Goal: Information Seeking & Learning: Check status

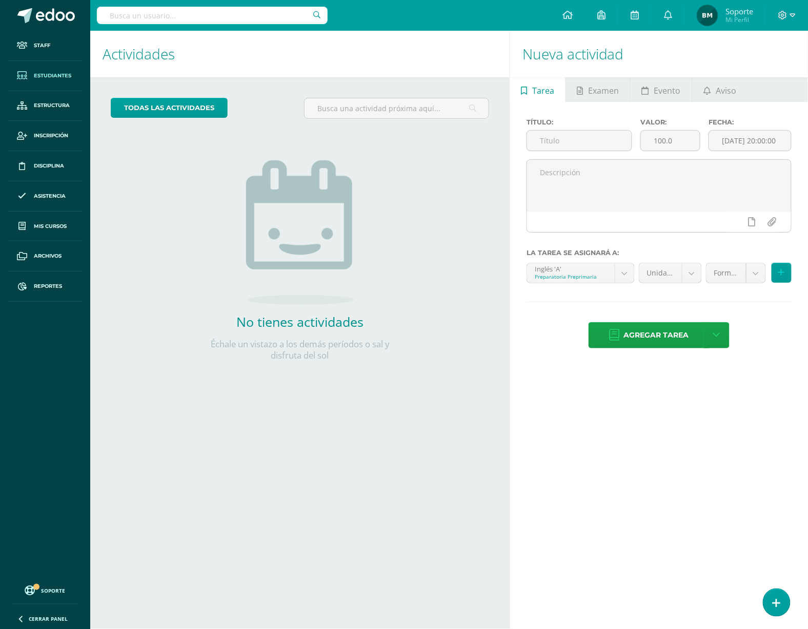
click at [50, 79] on link "Estudiantes" at bounding box center [45, 76] width 74 height 30
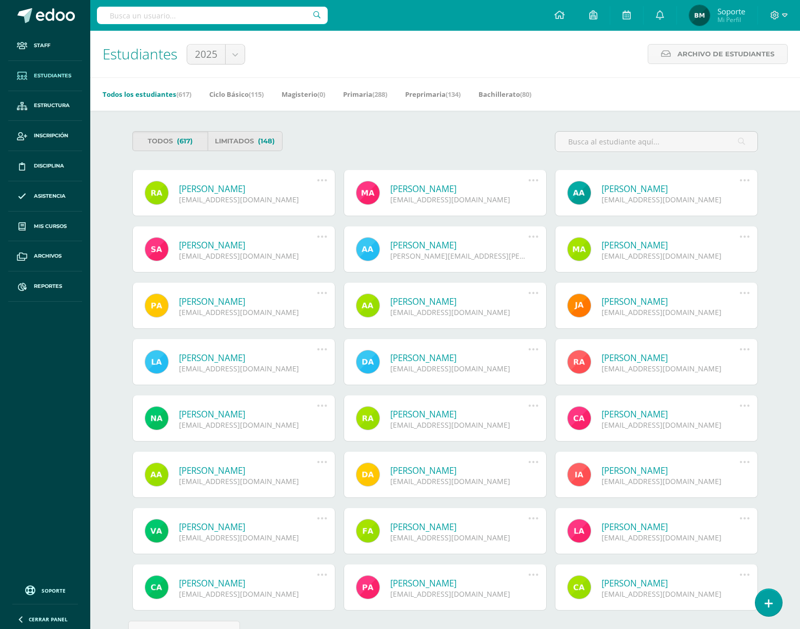
click at [416, 184] on link "Maite Aguilar" at bounding box center [459, 189] width 138 height 12
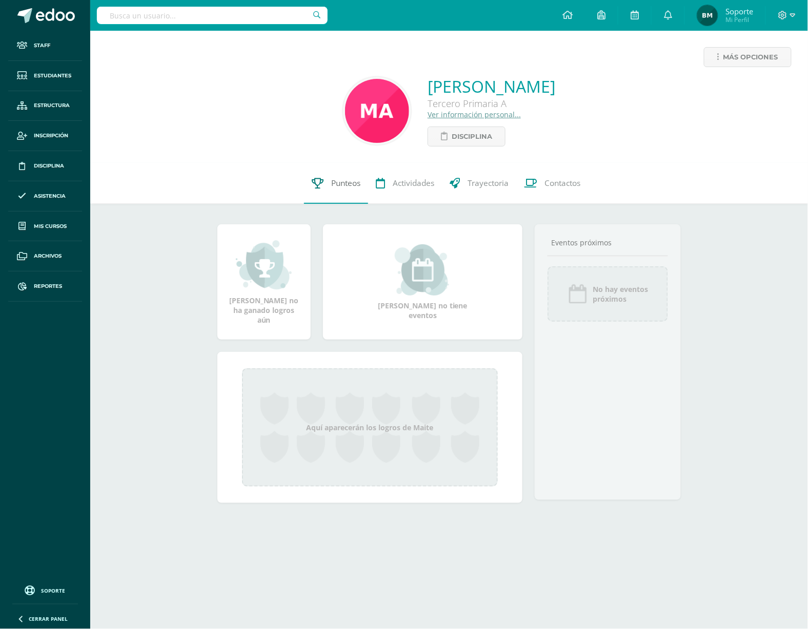
click at [342, 181] on span "Punteos" at bounding box center [345, 183] width 29 height 11
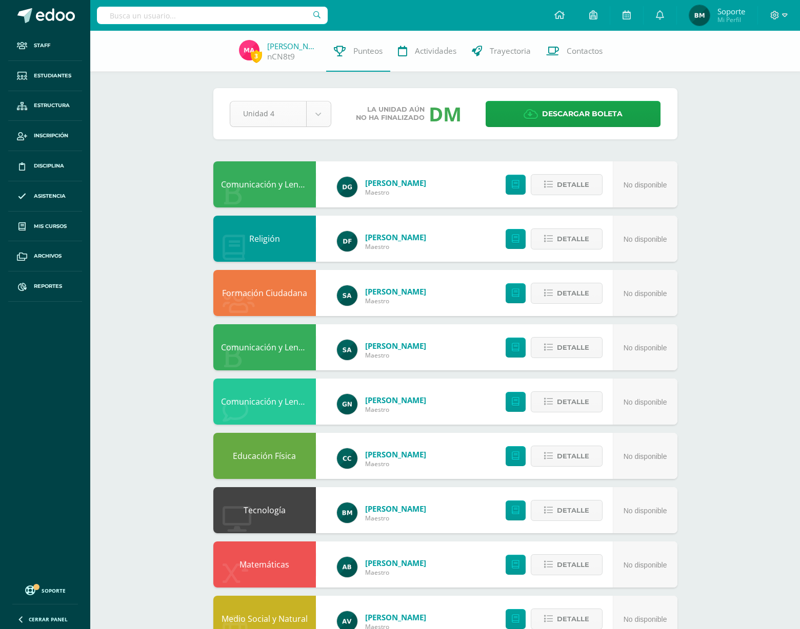
click at [326, 119] on body "Staff Estudiantes Estructura Inscripción Disciplina Asistencia Mis cursos Archi…" at bounding box center [400, 413] width 800 height 826
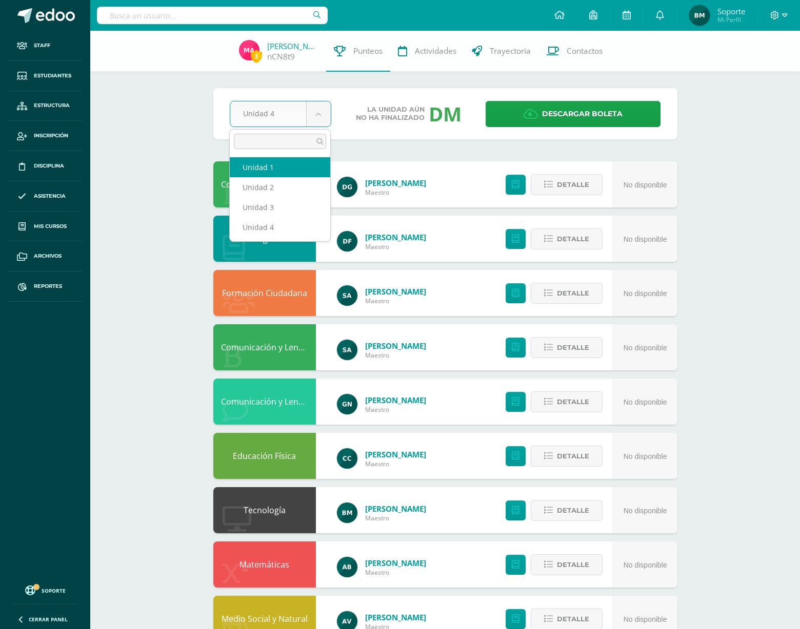
select select "Unidad 1"
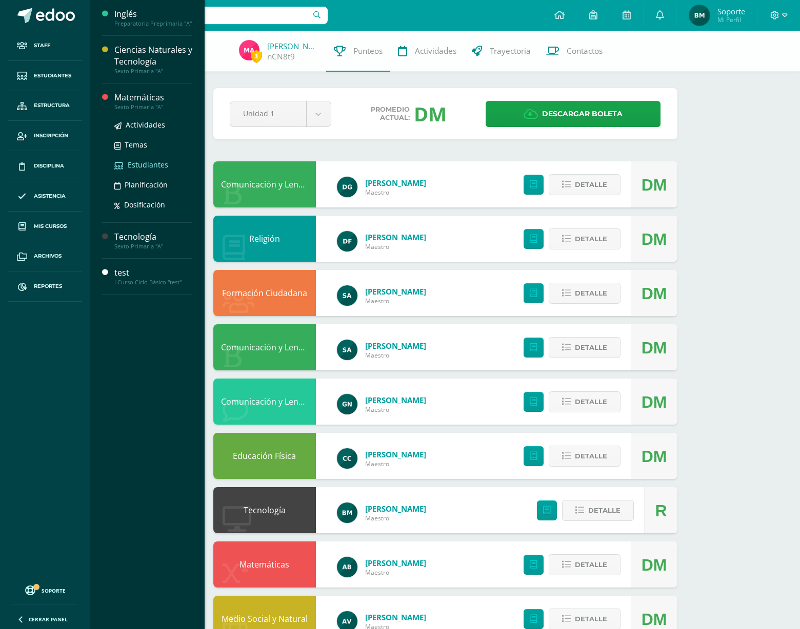
click at [146, 165] on span "Estudiantes" at bounding box center [148, 165] width 40 height 10
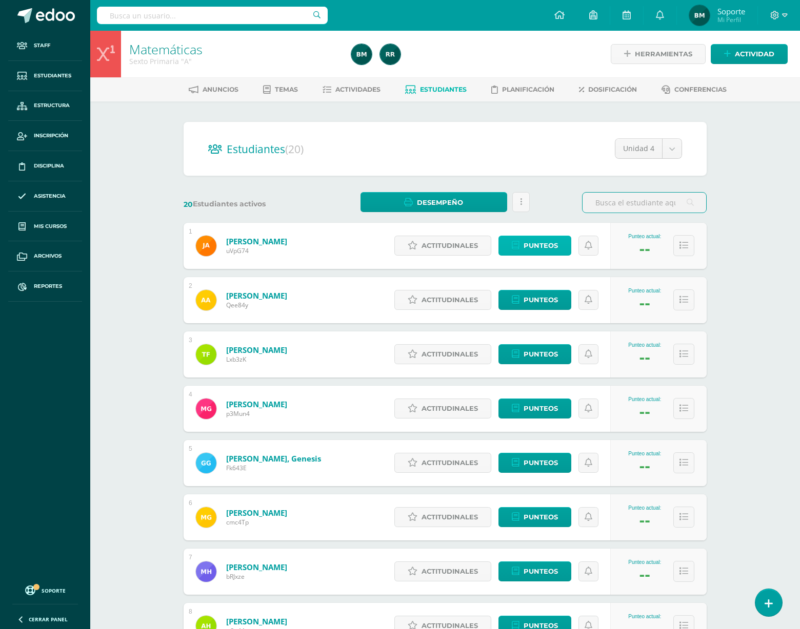
click at [533, 244] on span "Punteos" at bounding box center [540, 245] width 34 height 19
click at [750, 47] on span "Actividad" at bounding box center [754, 54] width 39 height 19
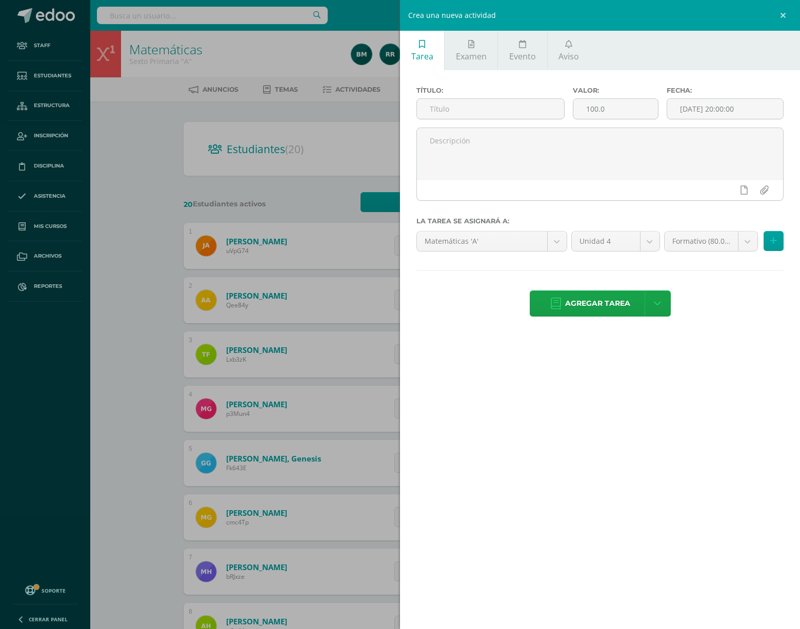
click at [654, 60] on ul "Tarea Examen Evento Aviso" at bounding box center [600, 50] width 400 height 39
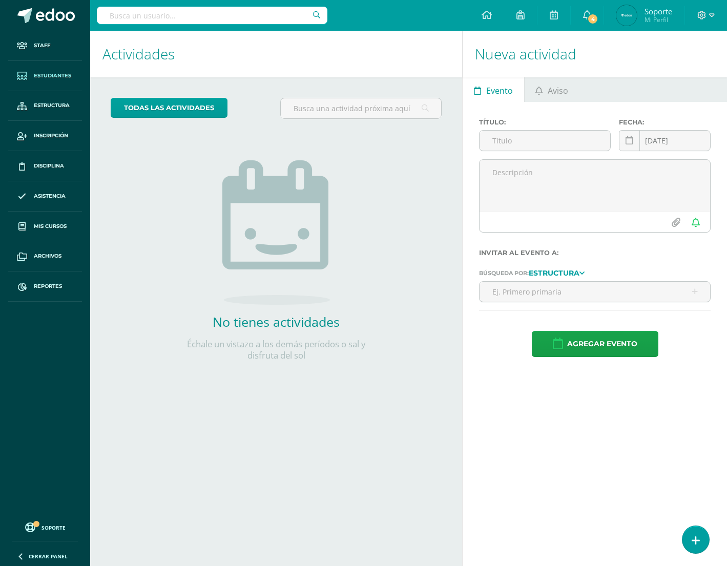
click at [58, 72] on span "Estudiantes" at bounding box center [52, 76] width 37 height 8
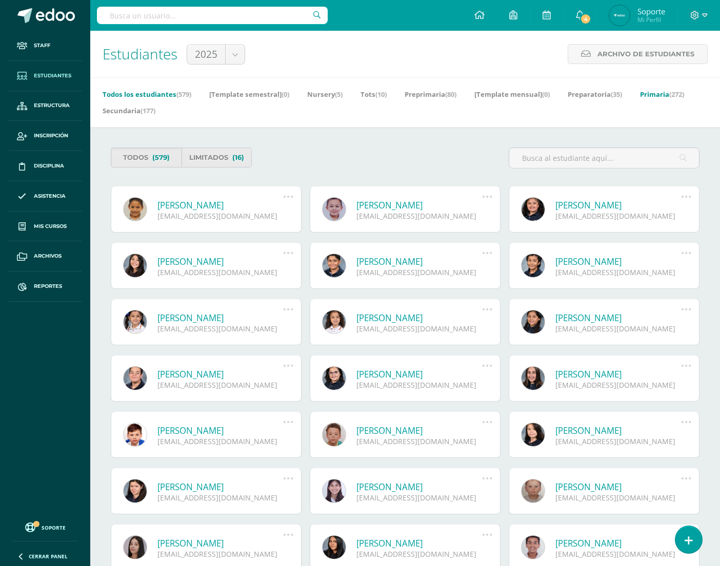
click at [671, 95] on link "Primaria (272)" at bounding box center [662, 94] width 44 height 16
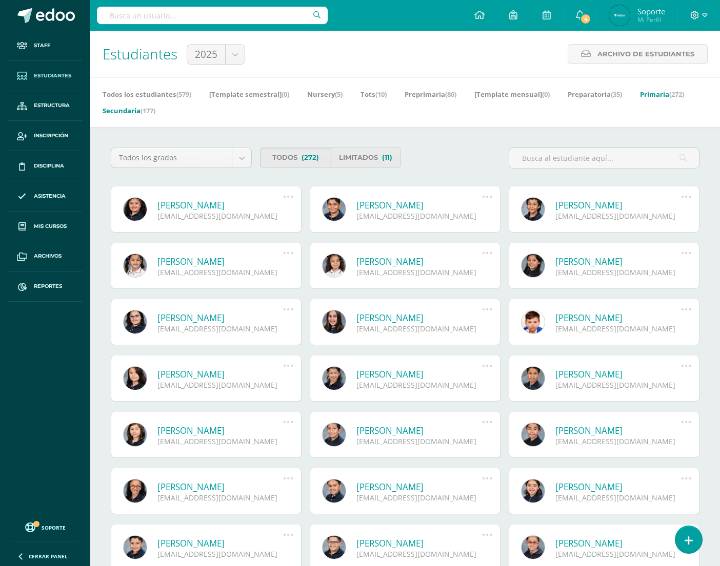
click at [130, 111] on link "Secundaria (177)" at bounding box center [129, 111] width 53 height 16
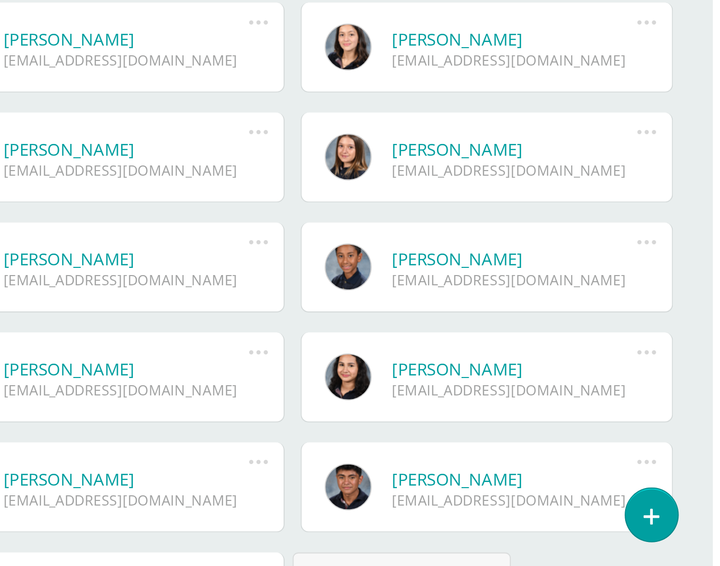
scroll to position [192, 0]
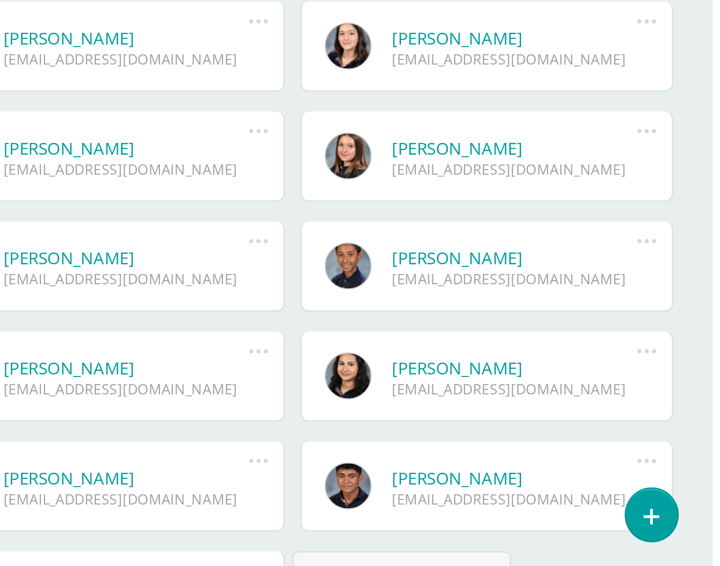
click at [581, 296] on link "Isabella Barzanallana Velásquez" at bounding box center [618, 296] width 126 height 12
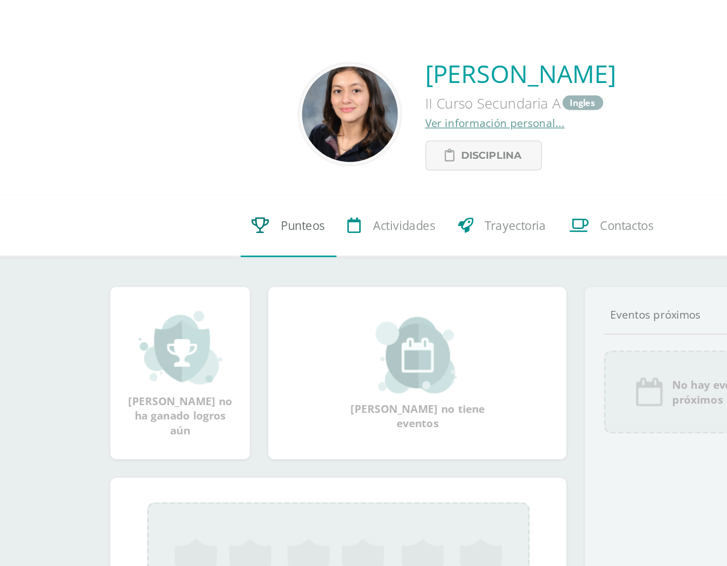
click at [300, 201] on link "Punteos" at bounding box center [296, 188] width 64 height 41
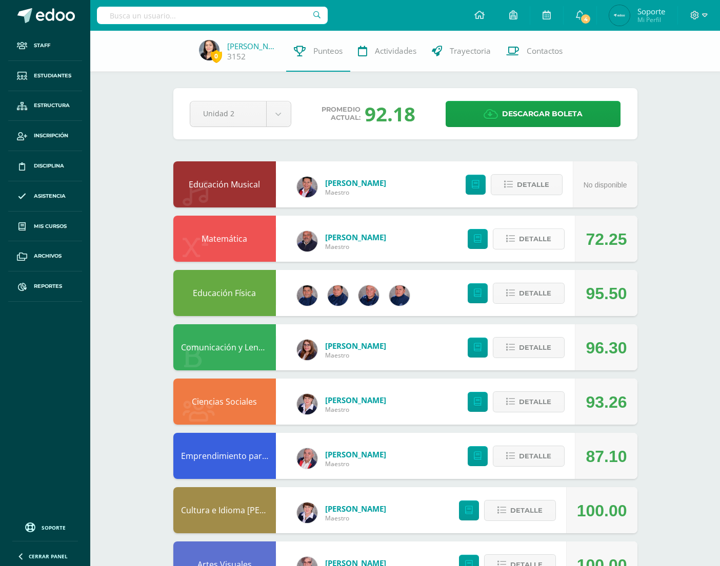
click at [542, 239] on span "Detalle" at bounding box center [535, 239] width 32 height 19
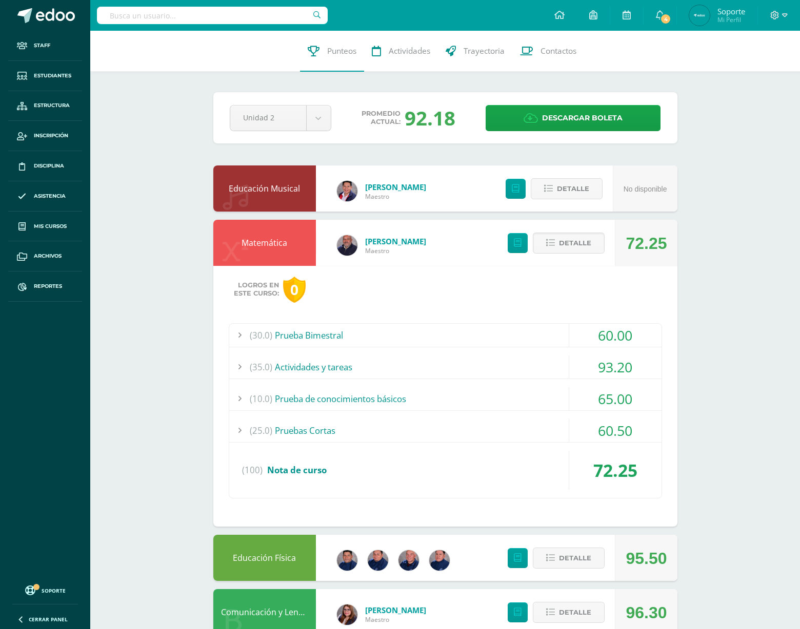
click at [53, 13] on span at bounding box center [55, 15] width 39 height 15
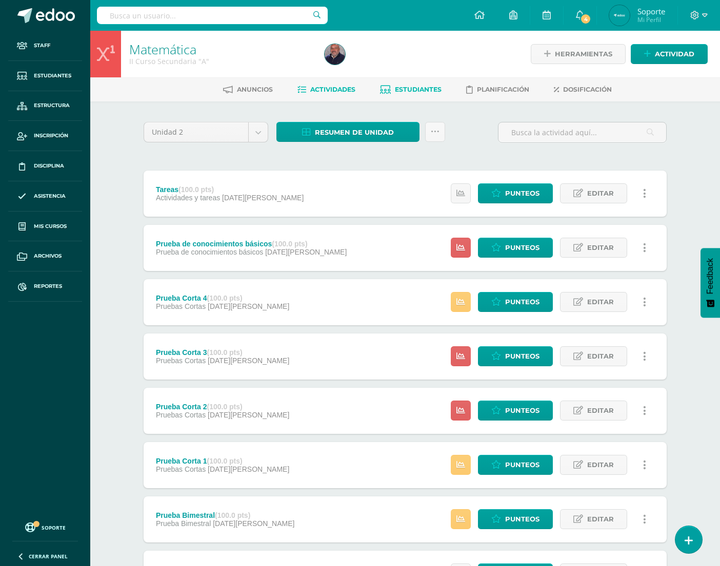
click at [431, 84] on link "Estudiantes" at bounding box center [411, 89] width 62 height 16
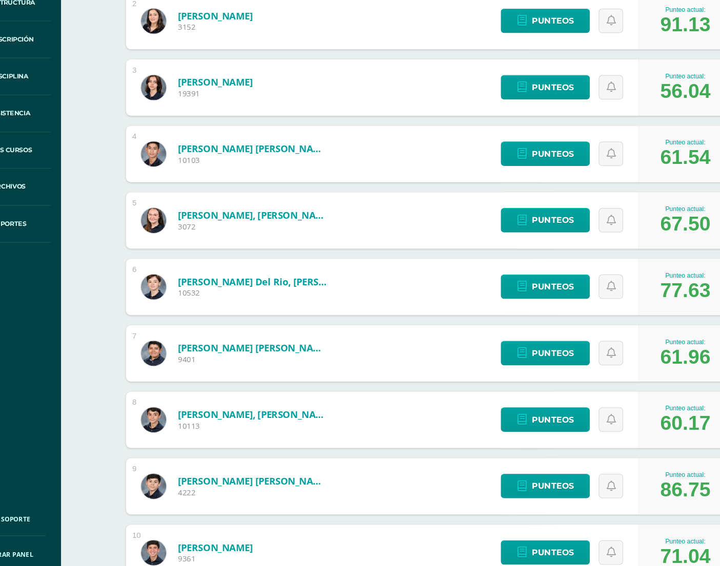
scroll to position [191, 0]
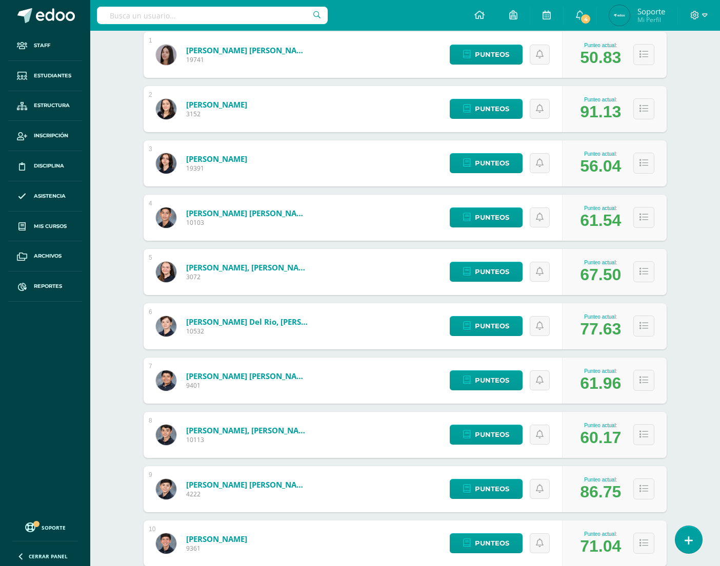
click at [113, 298] on div "Matemática II Curso Secundaria "A" Herramientas Detalle de asistencias Activida…" at bounding box center [404, 507] width 629 height 1335
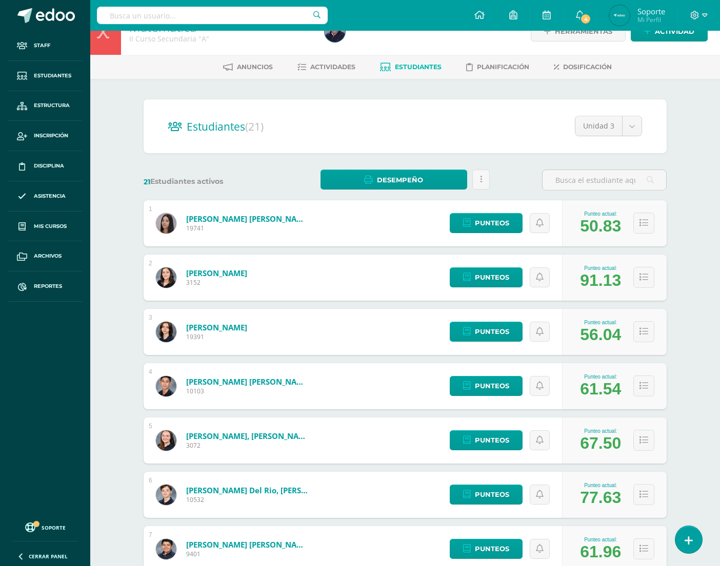
scroll to position [0, 0]
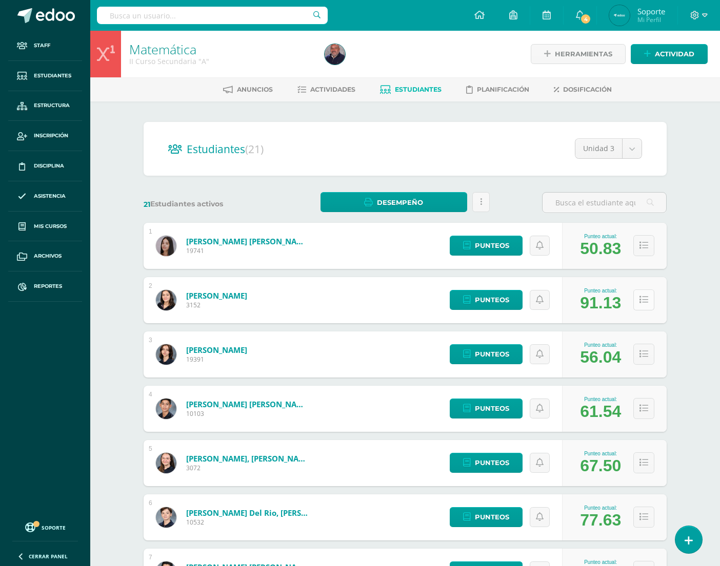
click at [649, 300] on button at bounding box center [643, 300] width 21 height 21
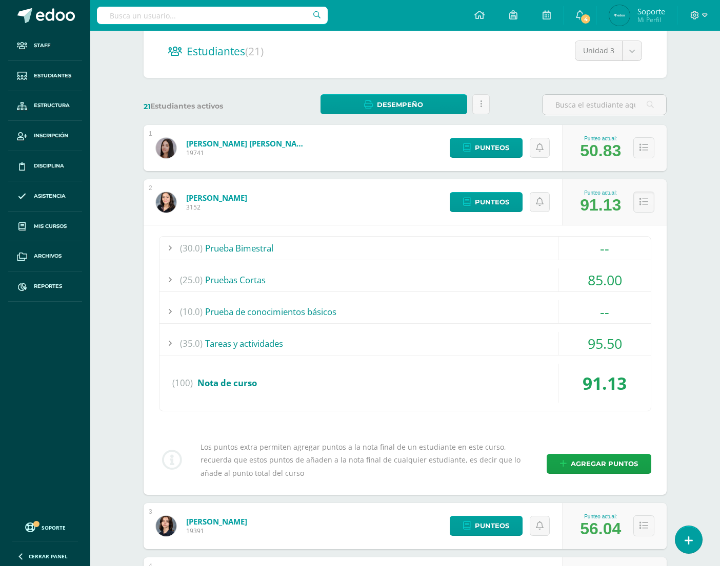
scroll to position [103, 0]
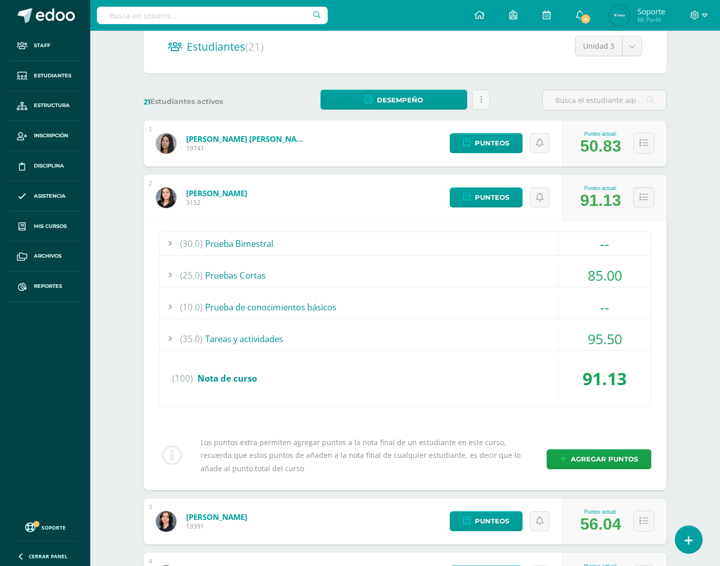
click at [192, 244] on span "(30.0)" at bounding box center [191, 243] width 23 height 23
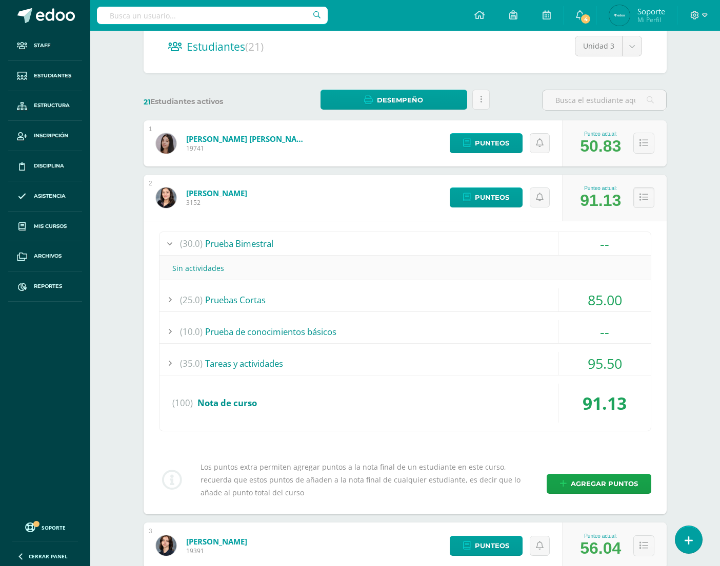
click at [188, 292] on span "(25.0)" at bounding box center [191, 300] width 23 height 23
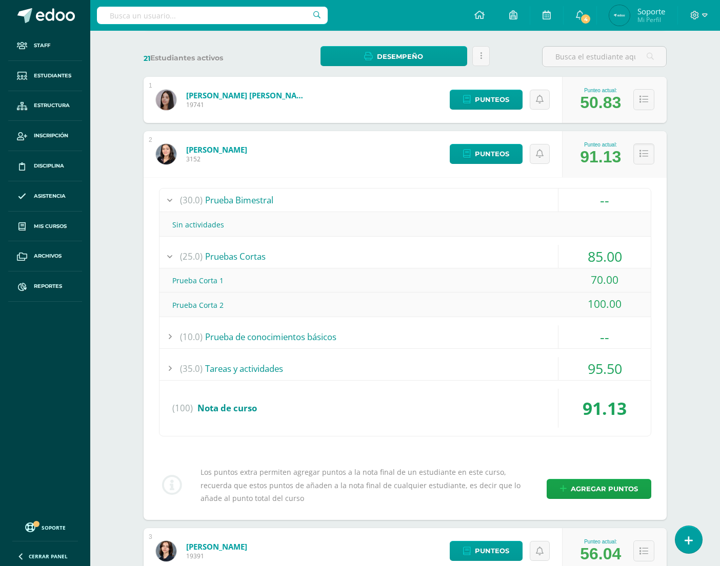
scroll to position [161, 0]
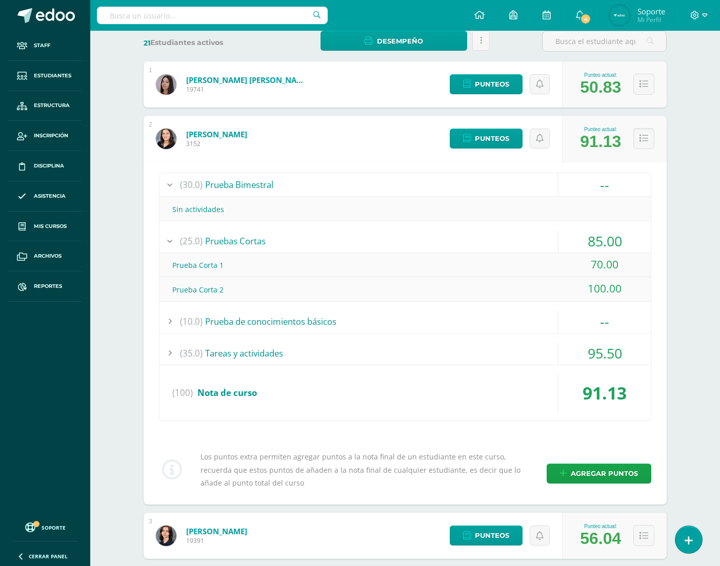
click at [203, 327] on div "(10.0) Prueba de conocimientos básicos" at bounding box center [404, 321] width 491 height 23
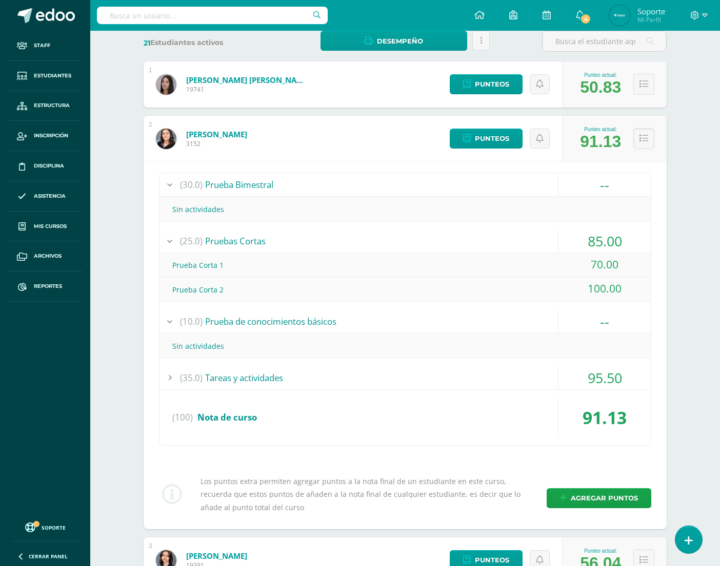
click at [221, 380] on div "(35.0) Tareas y actividades" at bounding box center [404, 377] width 491 height 23
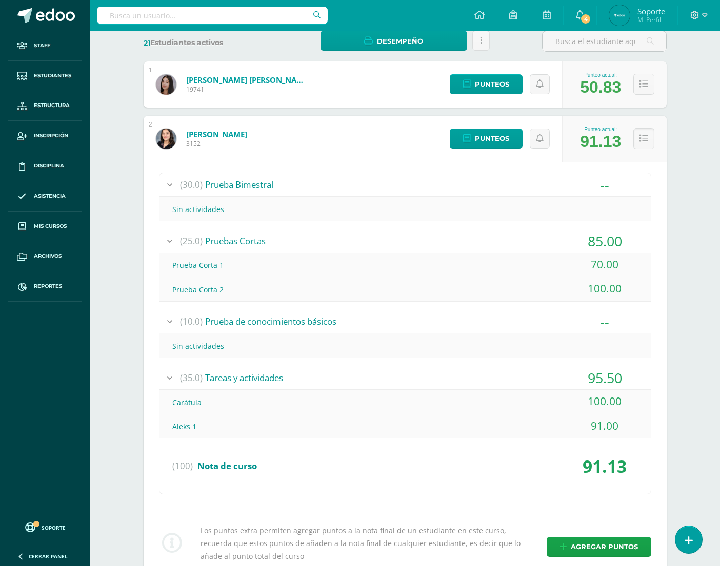
scroll to position [183, 0]
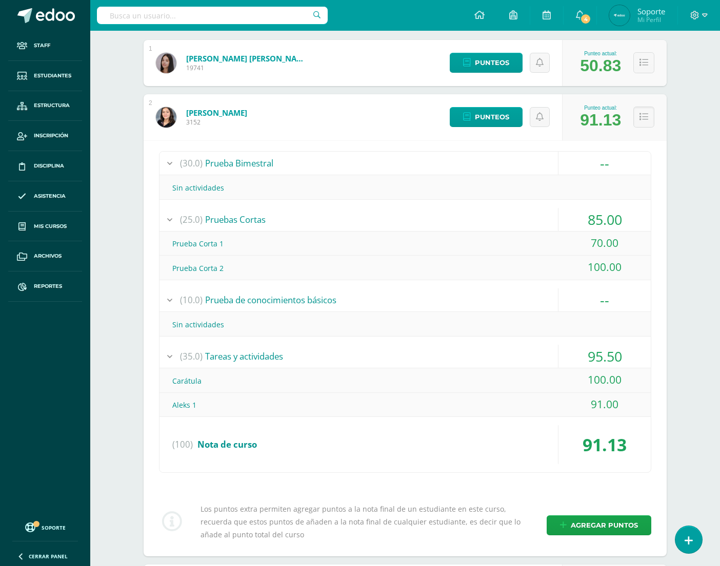
click at [186, 299] on span "(10.0)" at bounding box center [191, 300] width 23 height 23
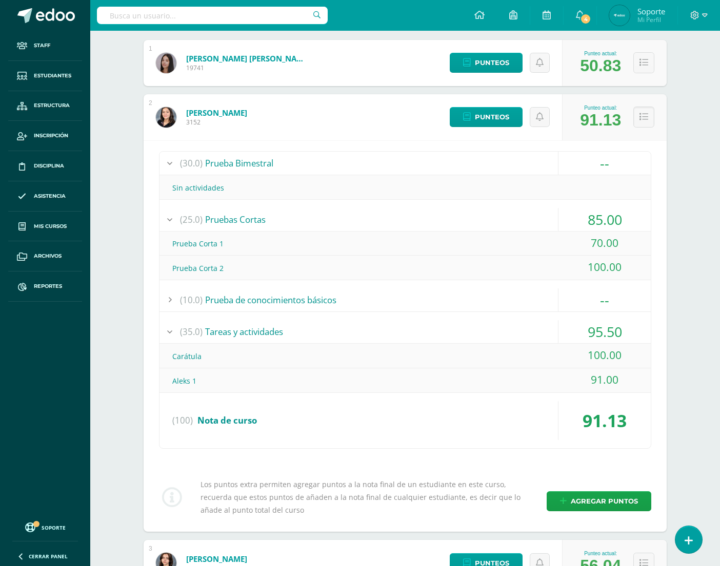
click at [204, 224] on div "(25.0) Pruebas Cortas" at bounding box center [404, 219] width 491 height 23
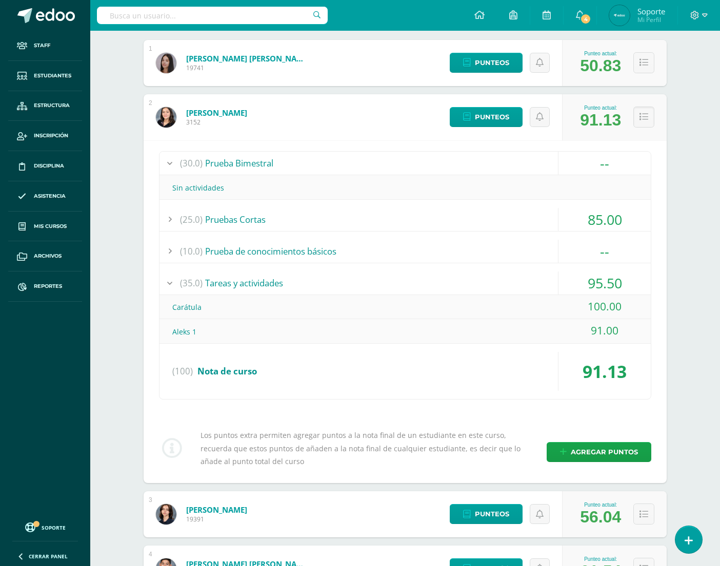
click at [209, 166] on div "(30.0) Prueba Bimestral" at bounding box center [404, 163] width 491 height 23
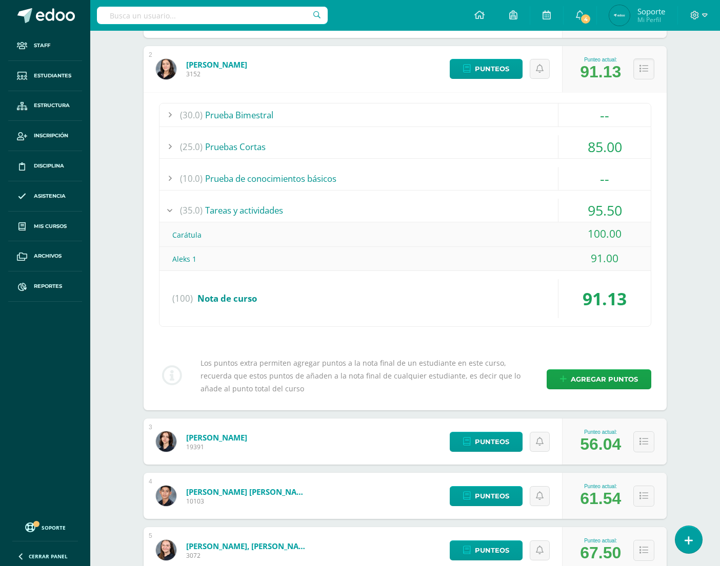
scroll to position [0, 0]
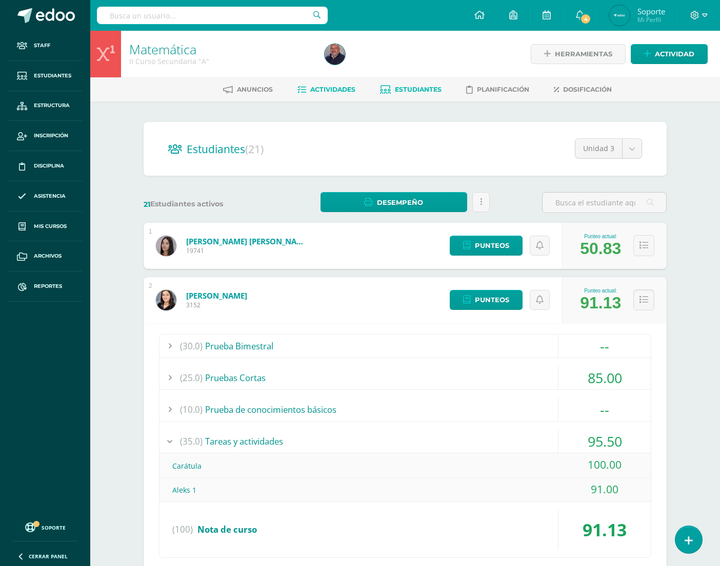
click at [338, 92] on span "Actividades" at bounding box center [332, 90] width 45 height 8
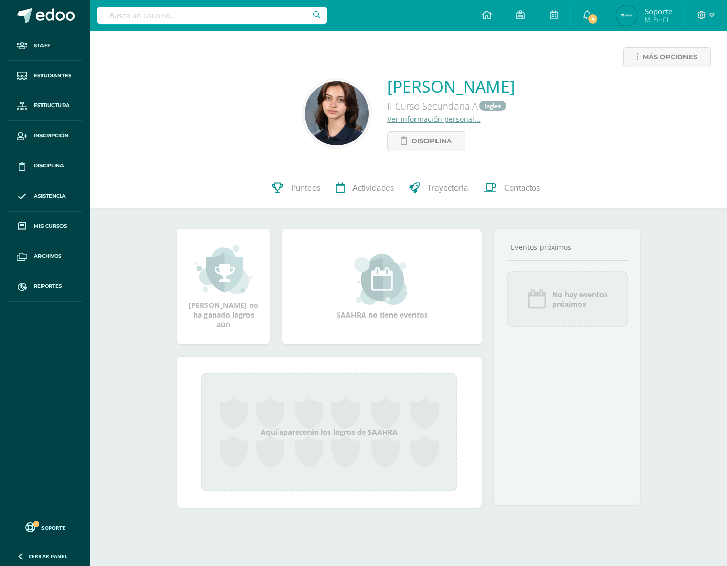
drag, startPoint x: 504, startPoint y: 92, endPoint x: 337, endPoint y: 93, distance: 167.1
click at [337, 93] on div "[PERSON_NAME] II Curso Secundaria A Ingles Ver información personal... Discipli…" at bounding box center [408, 113] width 621 height 76
click at [330, 78] on div "[PERSON_NAME] II Curso Secundaria A Ingles Ver información personal... Discipli…" at bounding box center [408, 113] width 621 height 76
click at [584, 83] on div "[PERSON_NAME] II Curso Secundaria A Ingles Ver información personal... Discipli…" at bounding box center [408, 113] width 621 height 76
drag, startPoint x: 571, startPoint y: 81, endPoint x: 379, endPoint y: 76, distance: 192.3
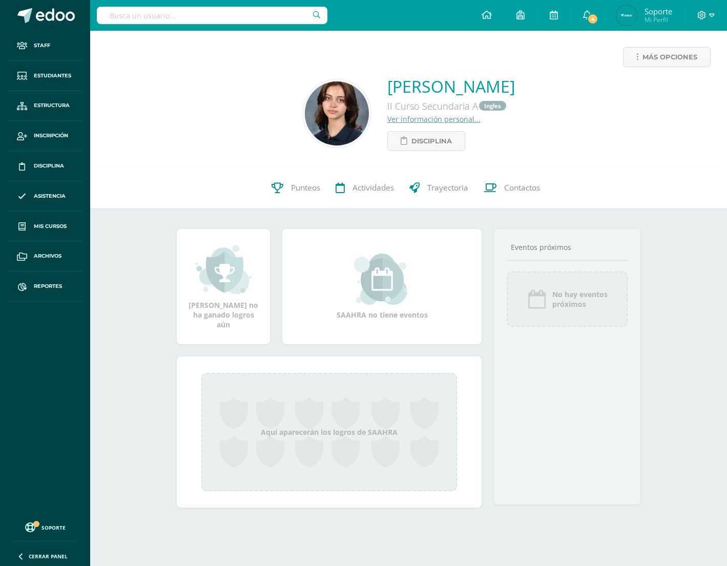
click at [379, 76] on div "[PERSON_NAME] II Curso Secundaria A Ingles Ver información personal... Discipli…" at bounding box center [408, 113] width 621 height 76
click at [364, 69] on div "Más opciones" at bounding box center [408, 61] width 621 height 28
drag, startPoint x: 347, startPoint y: 69, endPoint x: 492, endPoint y: 86, distance: 146.0
click at [492, 86] on div "Más opciones [PERSON_NAME] II Curso Secundaria A Ingles Ver información persona…" at bounding box center [408, 99] width 637 height 137
click at [199, 202] on div "0 [PERSON_NAME] 19391 Punteos Actividades Trayectoria Contactos" at bounding box center [408, 188] width 637 height 41
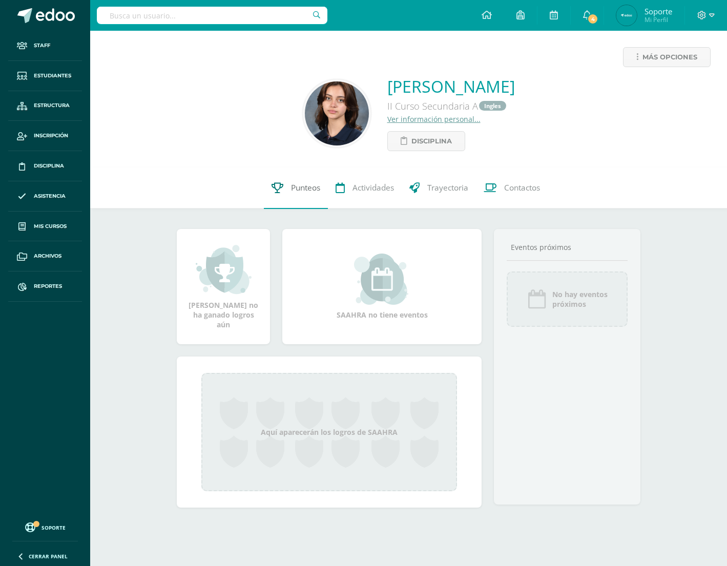
click at [316, 196] on link "Punteos" at bounding box center [296, 188] width 64 height 41
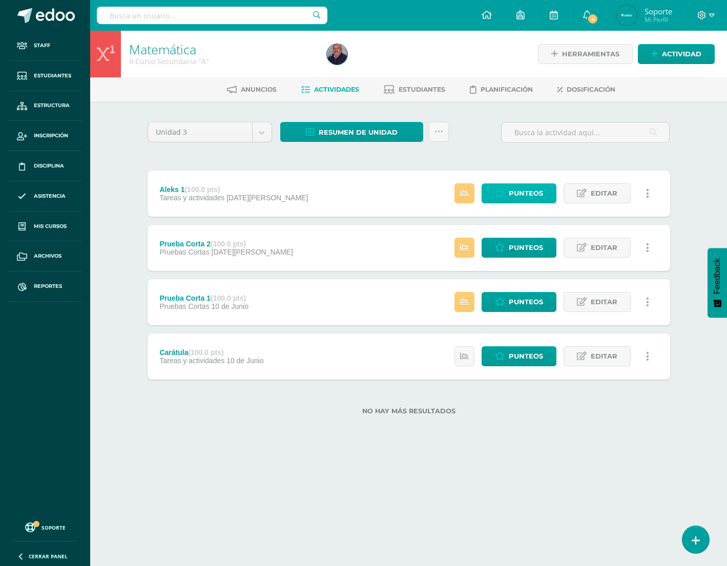
click at [518, 196] on span "Punteos" at bounding box center [526, 193] width 34 height 19
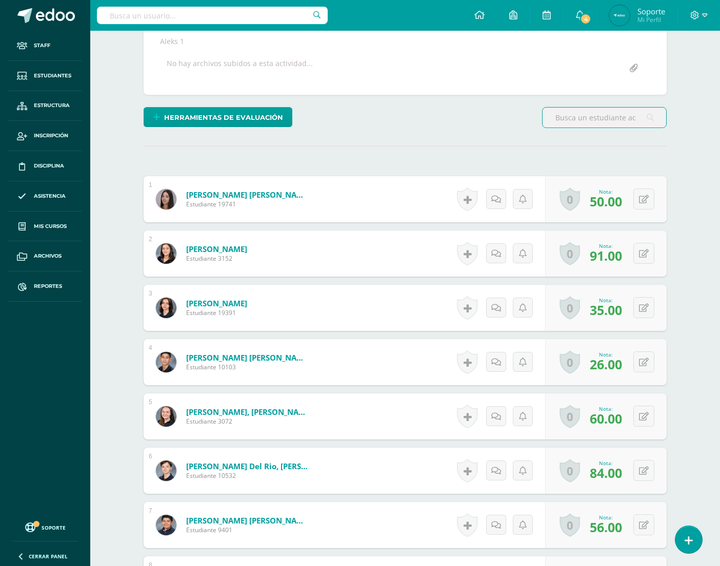
scroll to position [182, 0]
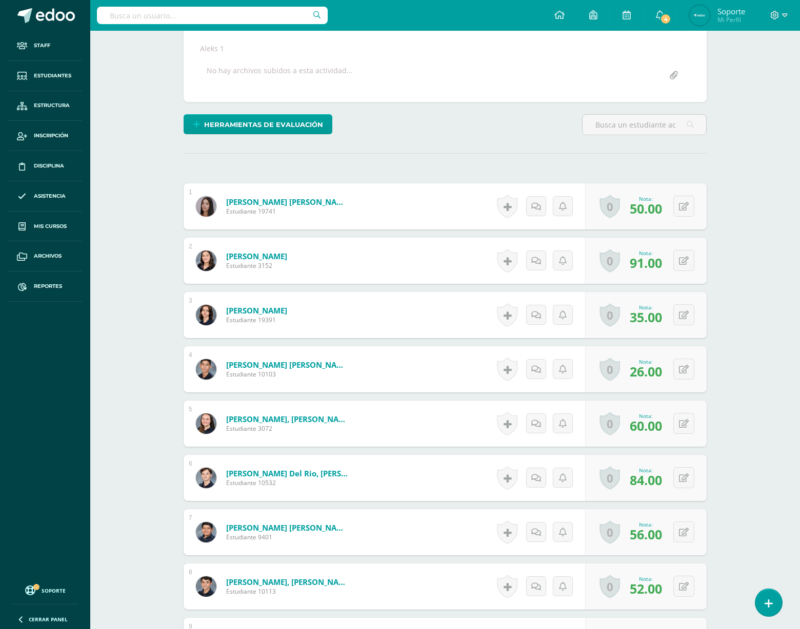
scroll to position [0, 0]
